Goal: Obtain resource: Download file/media

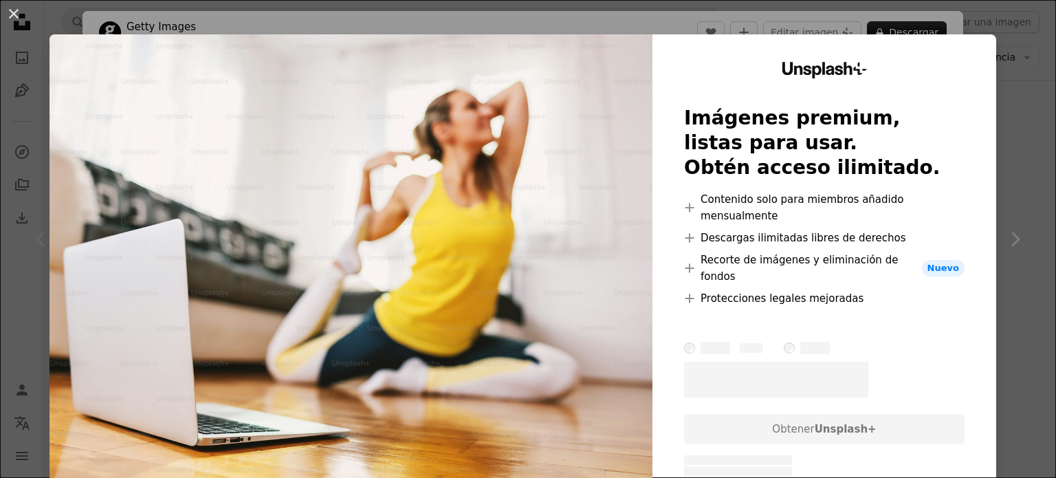
scroll to position [1739, 0]
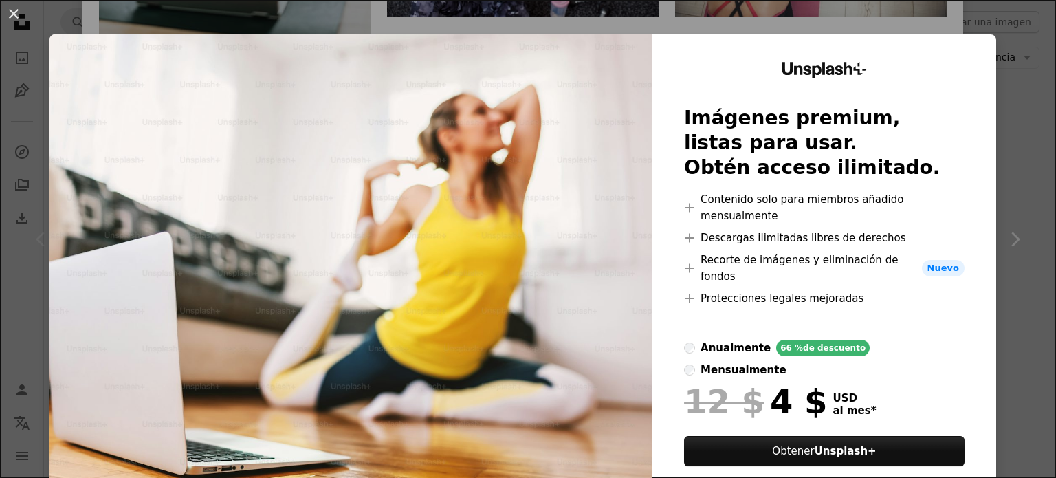
click at [318, 15] on div "An X shape Unsplash+ Imágenes premium, listas para usar. Obtén acceso ilimitado…" at bounding box center [528, 239] width 1056 height 478
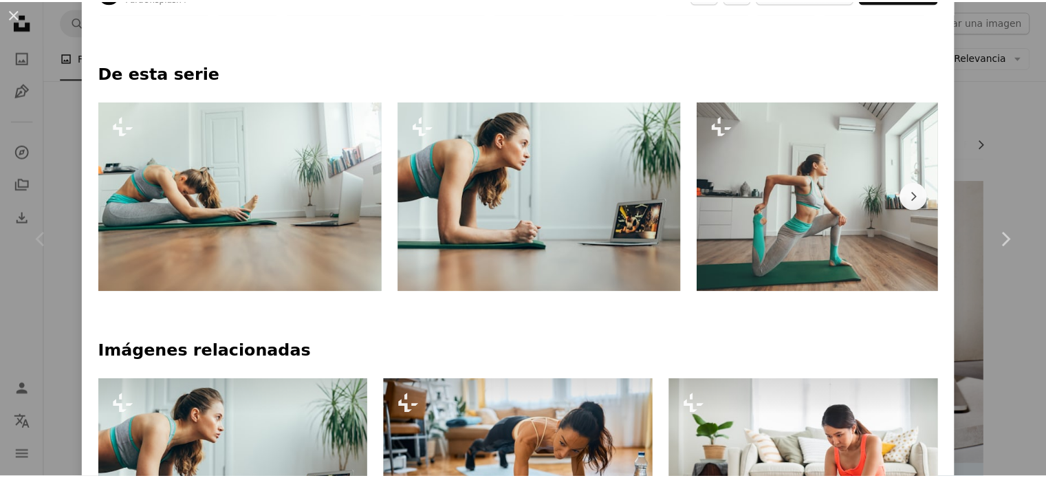
scroll to position [607, 0]
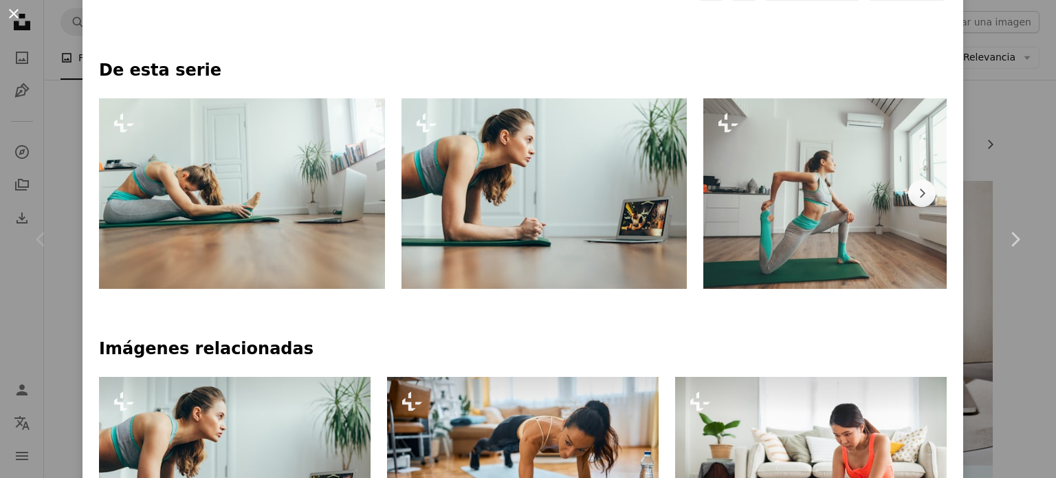
click at [22, 19] on button "An X shape" at bounding box center [13, 13] width 16 height 16
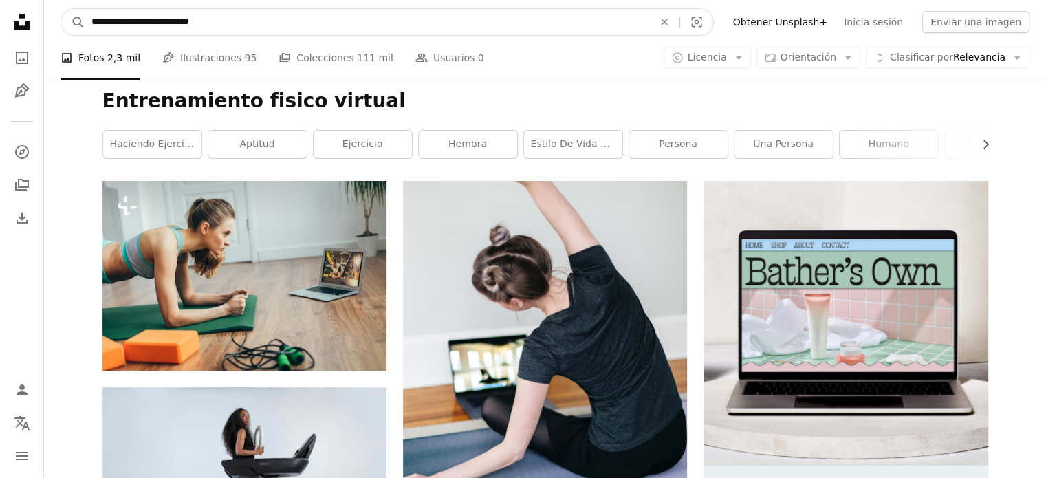
drag, startPoint x: 338, startPoint y: 16, endPoint x: 30, endPoint y: 71, distance: 313.0
paste input "Encuentra imágenes en todo el sitio"
type input "**********"
click button "A magnifying glass" at bounding box center [72, 22] width 23 height 26
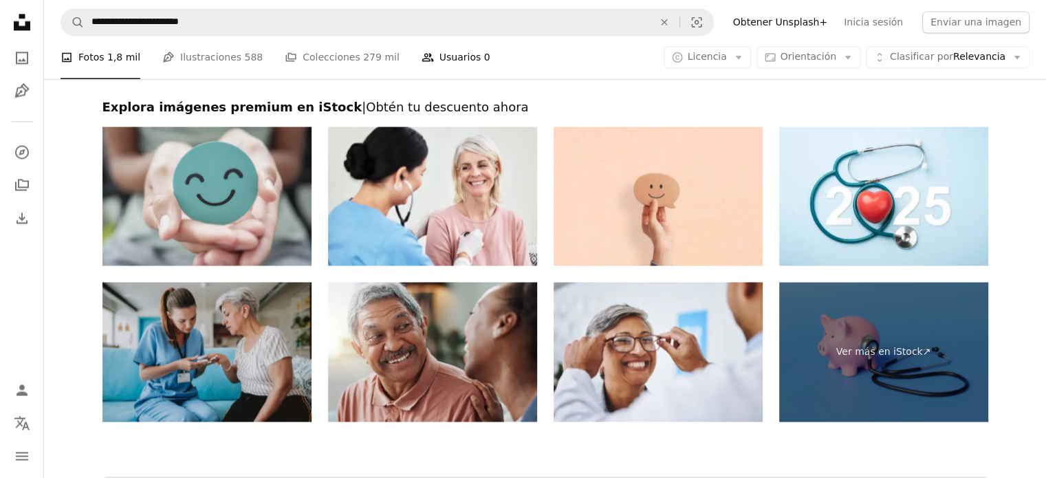
scroll to position [2379, 0]
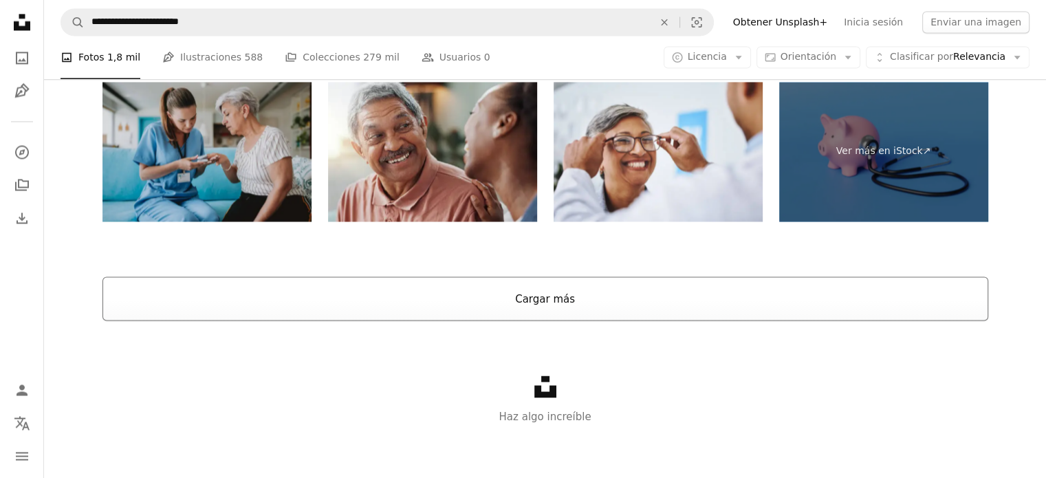
click at [489, 303] on button "Cargar más" at bounding box center [544, 298] width 885 height 44
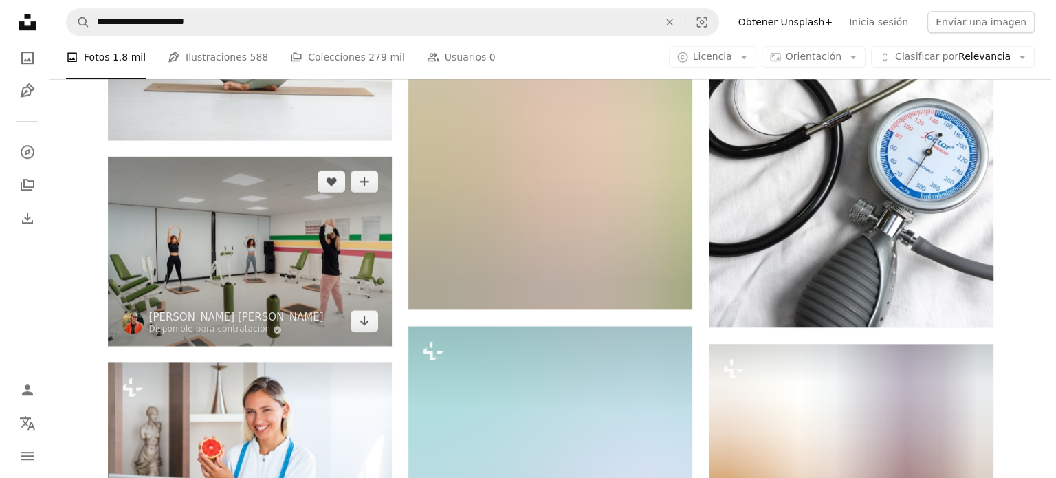
scroll to position [6330, 0]
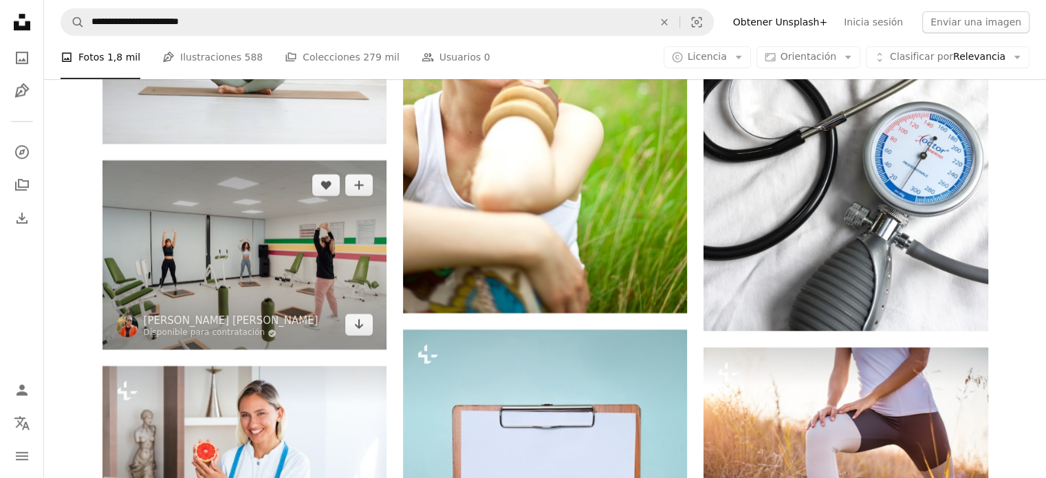
click at [319, 240] on img at bounding box center [244, 254] width 284 height 189
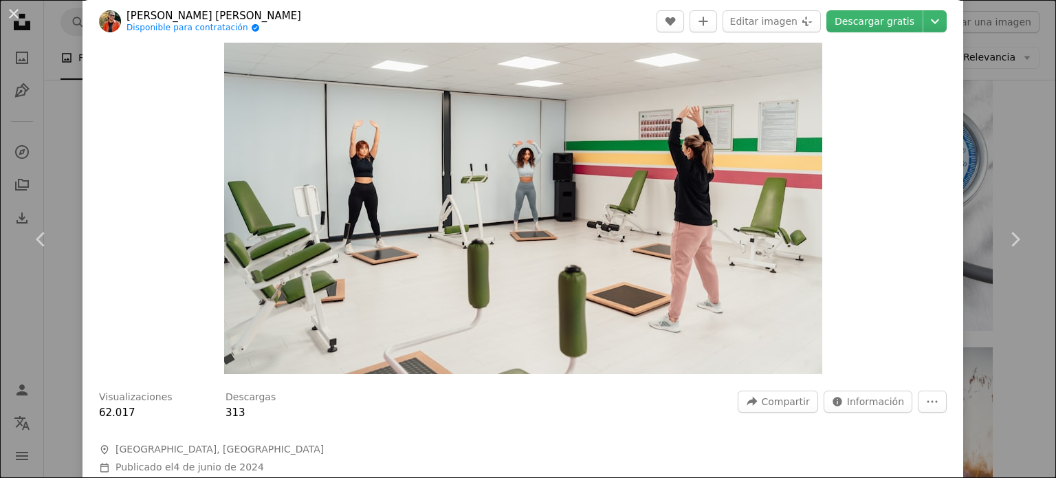
scroll to position [84, 0]
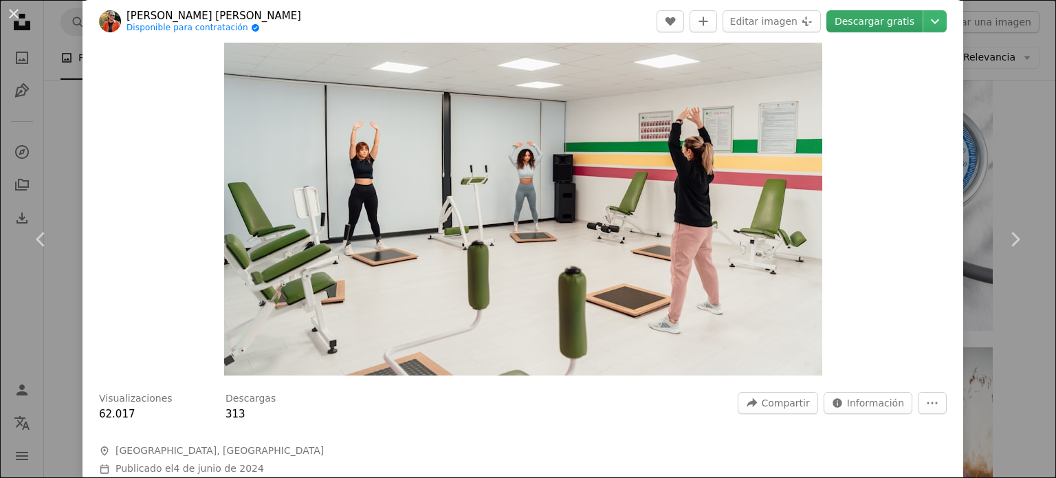
click at [863, 14] on link "Descargar gratis" at bounding box center [874, 21] width 96 height 22
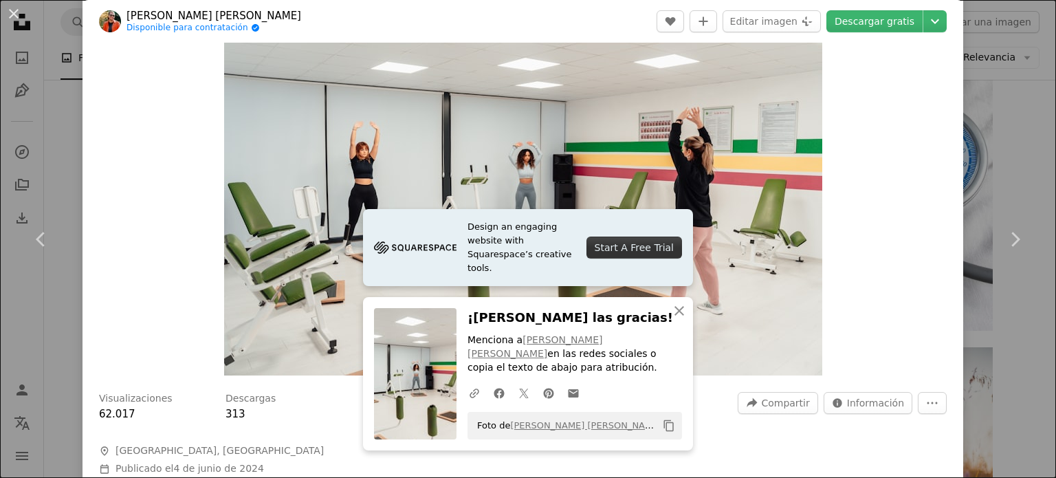
click at [870, 244] on div "Zoom in" at bounding box center [522, 176] width 881 height 412
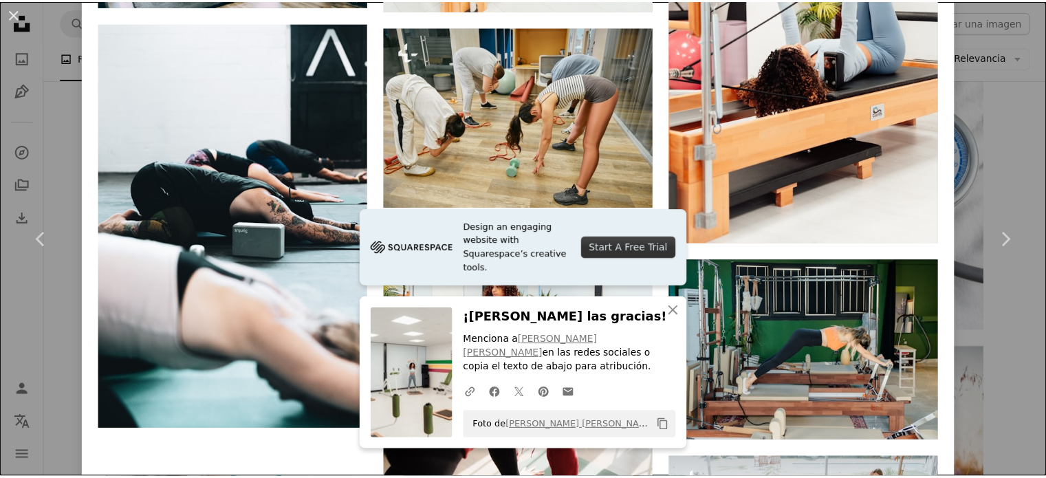
scroll to position [3768, 0]
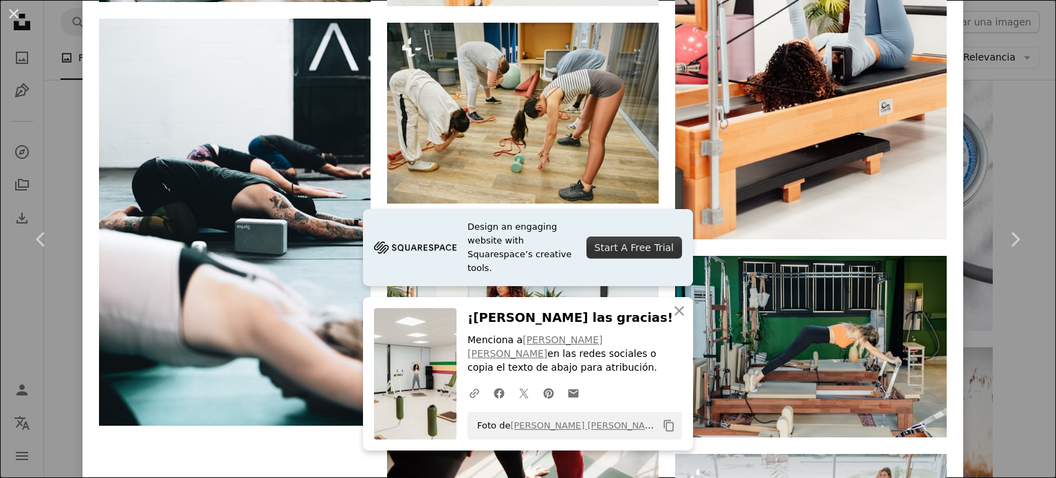
click at [49, 80] on div "An X shape Chevron left Chevron right Design an engaging website with Squarespa…" at bounding box center [528, 239] width 1056 height 478
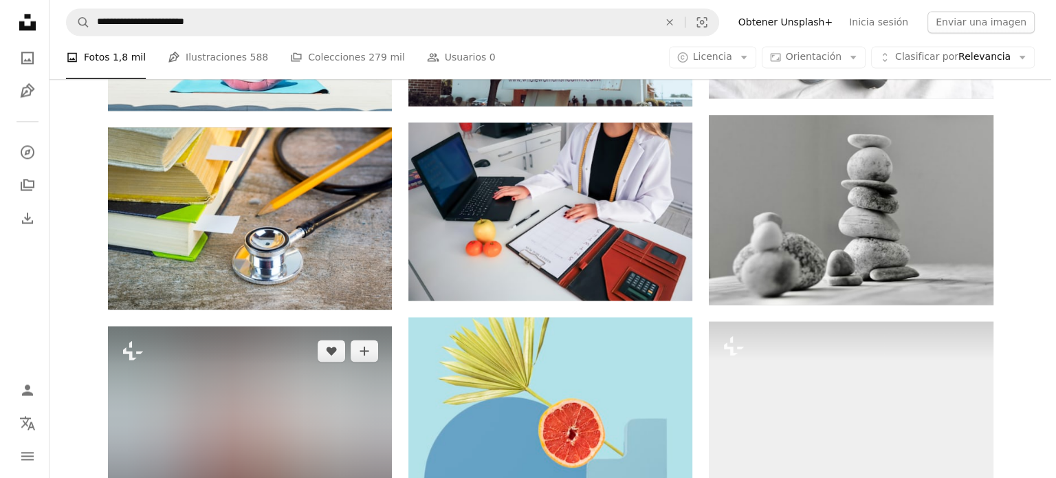
scroll to position [7379, 0]
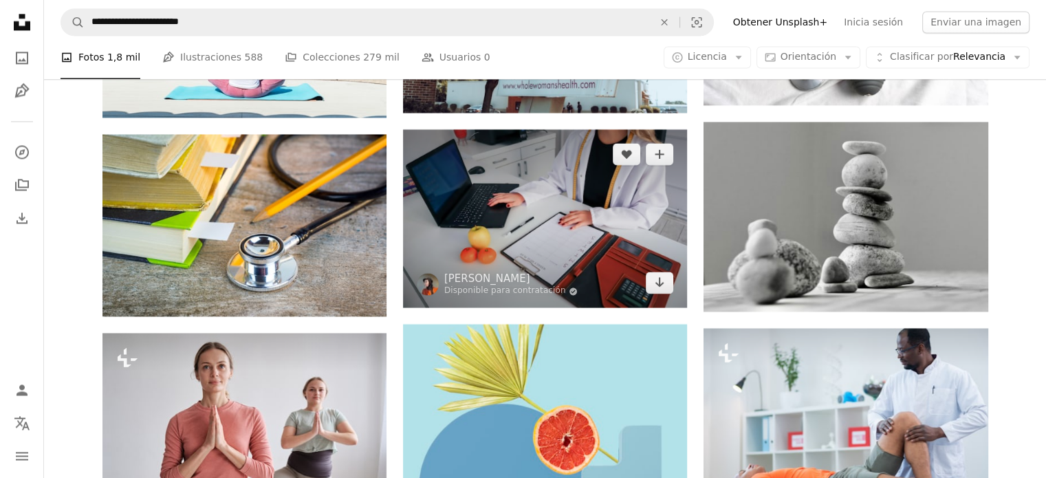
click at [557, 228] on img at bounding box center [545, 218] width 284 height 179
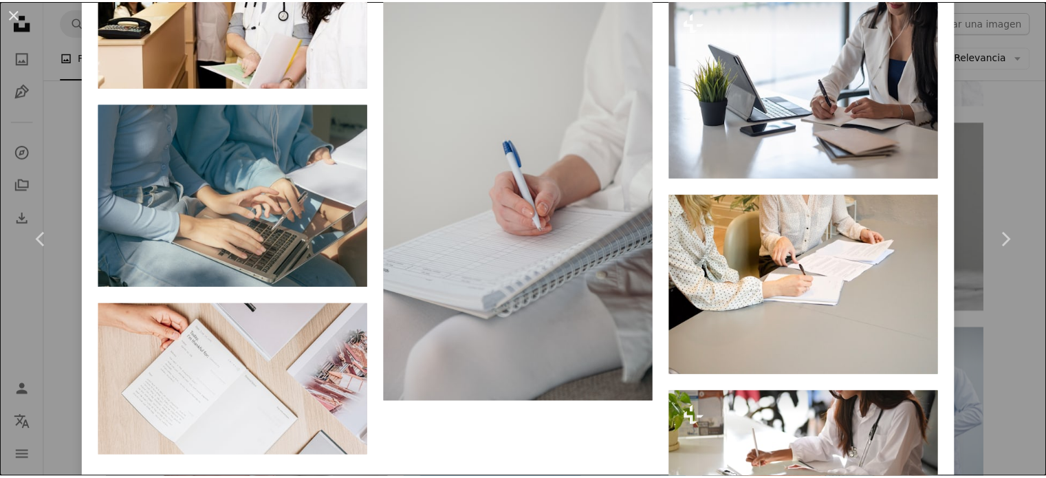
scroll to position [3614, 0]
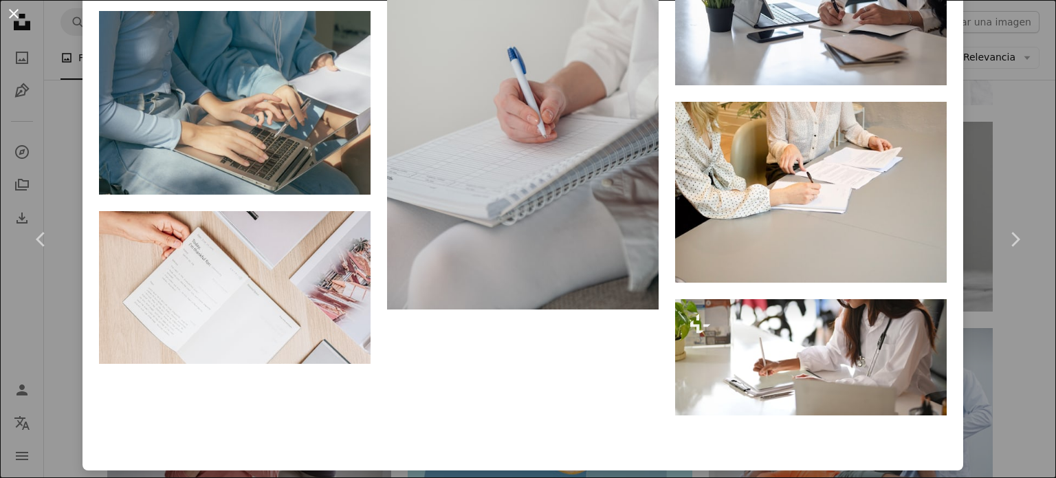
click at [9, 16] on button "An X shape" at bounding box center [13, 13] width 16 height 16
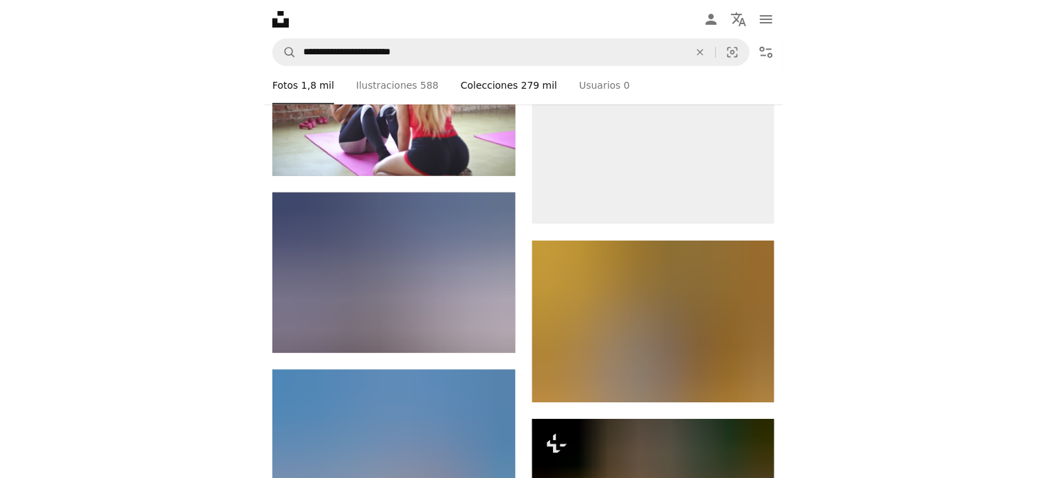
scroll to position [25275, 0]
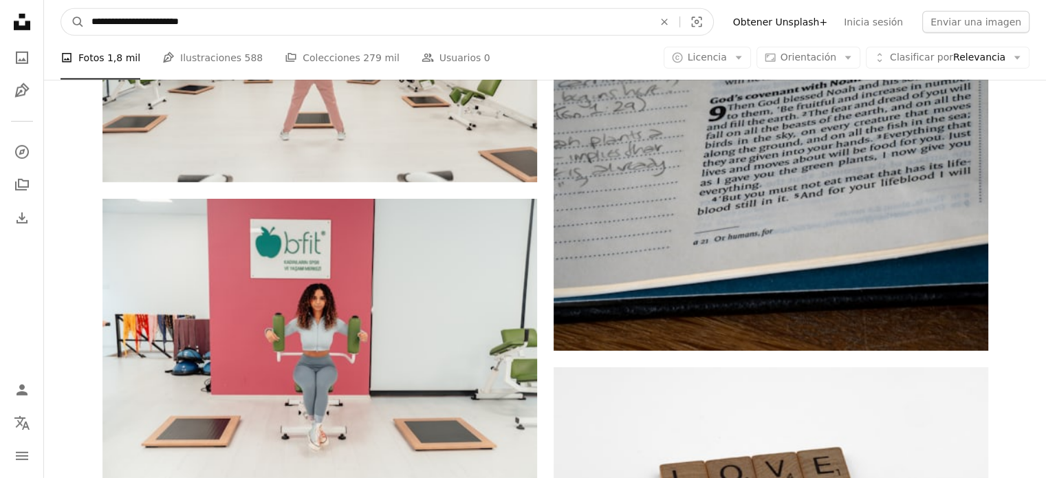
drag, startPoint x: 291, startPoint y: 20, endPoint x: 69, endPoint y: 36, distance: 222.7
click at [69, 36] on nav "**********" at bounding box center [545, 22] width 1002 height 44
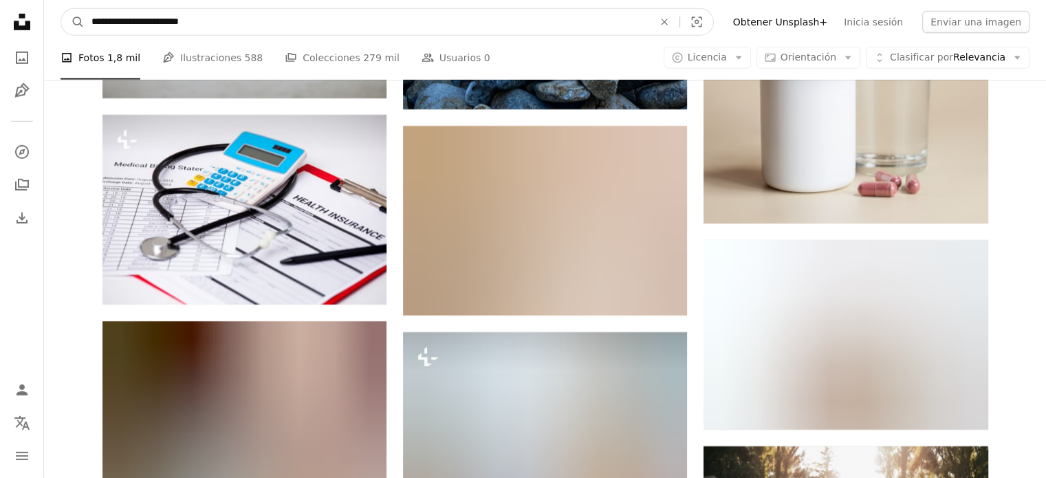
paste input "Encuentra imágenes en todo el sitio"
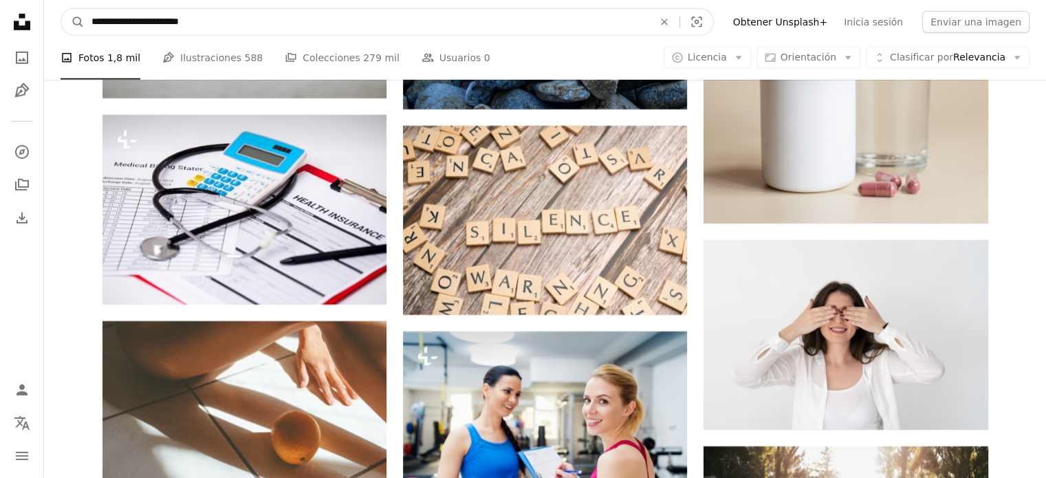
type input "**********"
click button "A magnifying glass" at bounding box center [72, 22] width 23 height 26
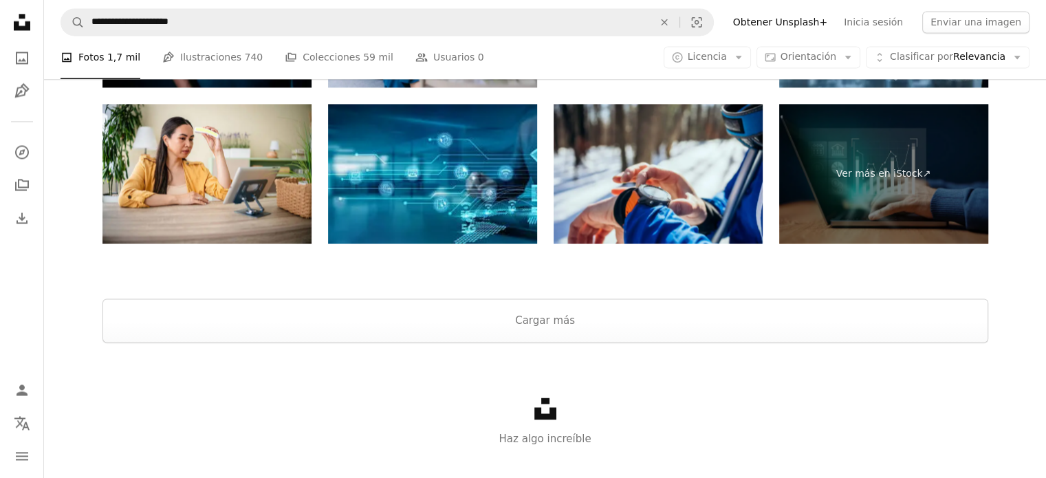
scroll to position [2297, 0]
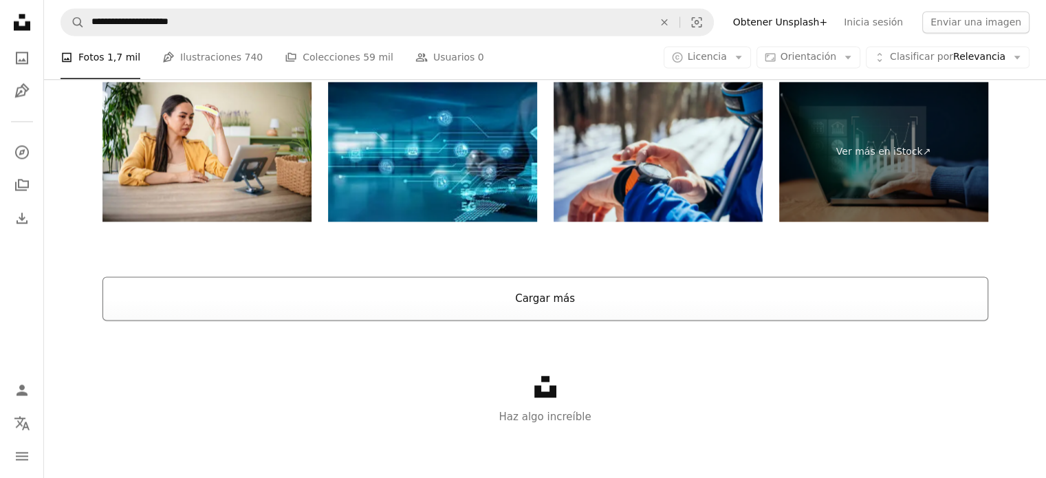
click at [539, 294] on button "Cargar más" at bounding box center [544, 298] width 885 height 44
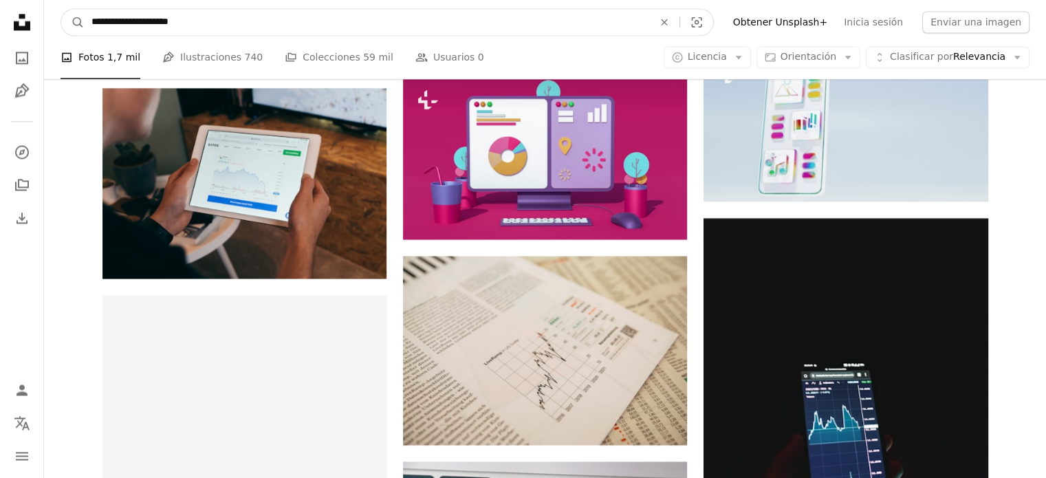
drag, startPoint x: 198, startPoint y: 13, endPoint x: 60, endPoint y: 41, distance: 140.3
click at [60, 41] on nav "**********" at bounding box center [545, 22] width 1002 height 44
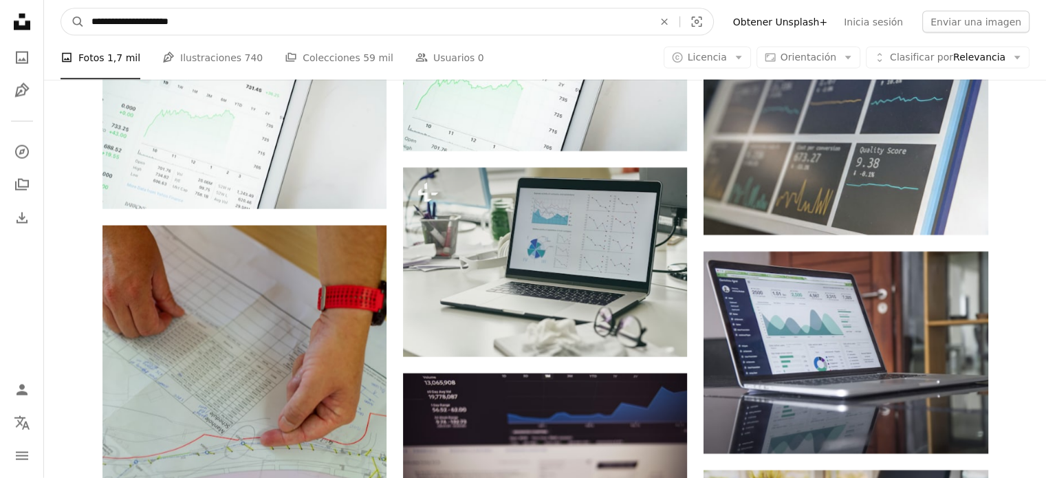
scroll to position [3135, 0]
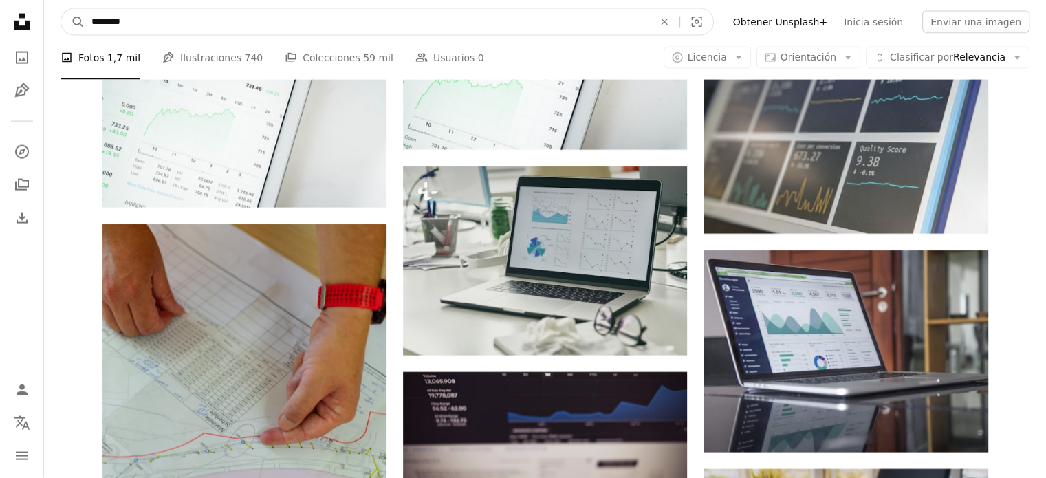
type input "*********"
click button "A magnifying glass" at bounding box center [72, 22] width 23 height 26
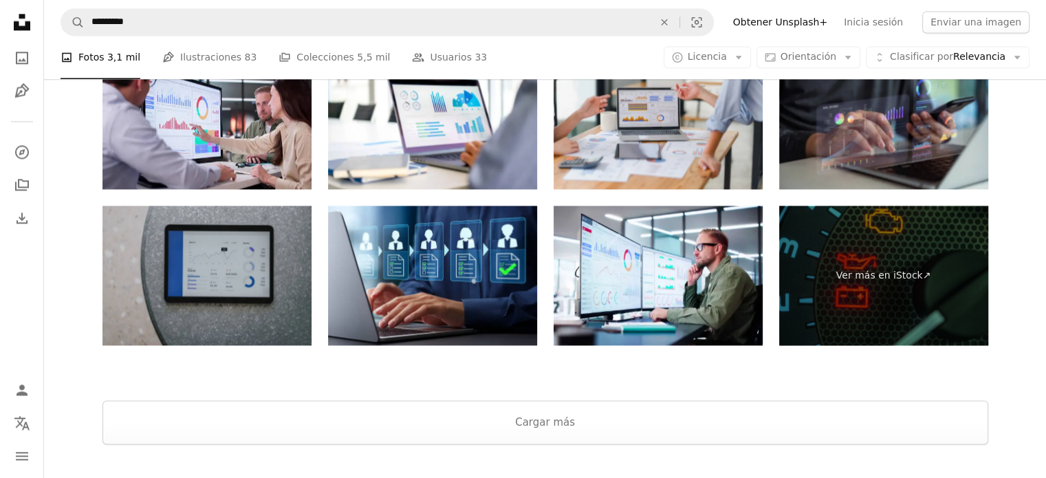
scroll to position [2147, 0]
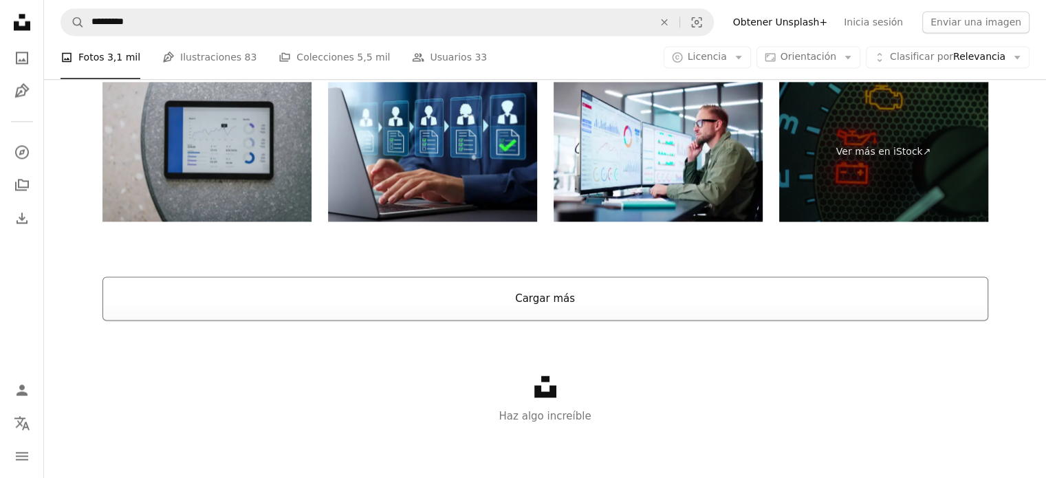
click at [500, 305] on button "Cargar más" at bounding box center [544, 298] width 885 height 44
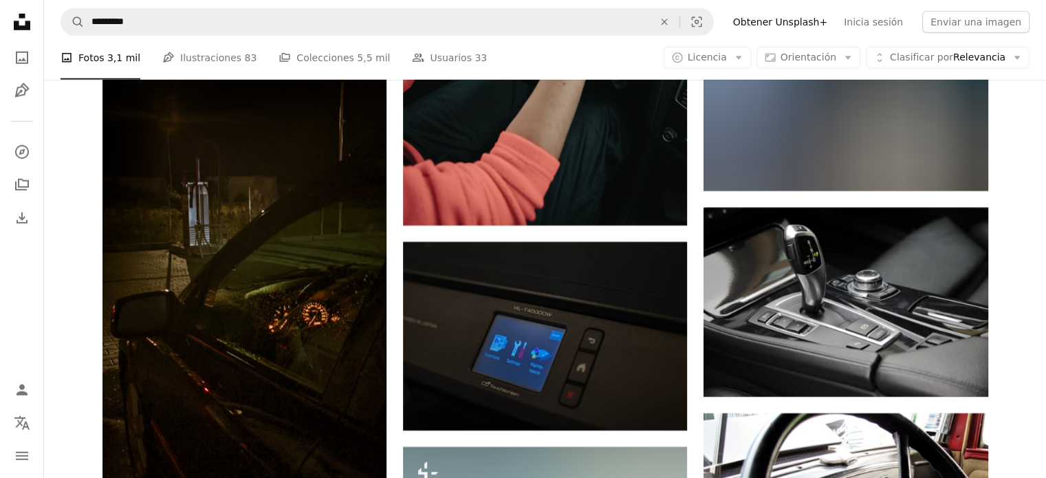
scroll to position [9517, 0]
